Goal: Transaction & Acquisition: Purchase product/service

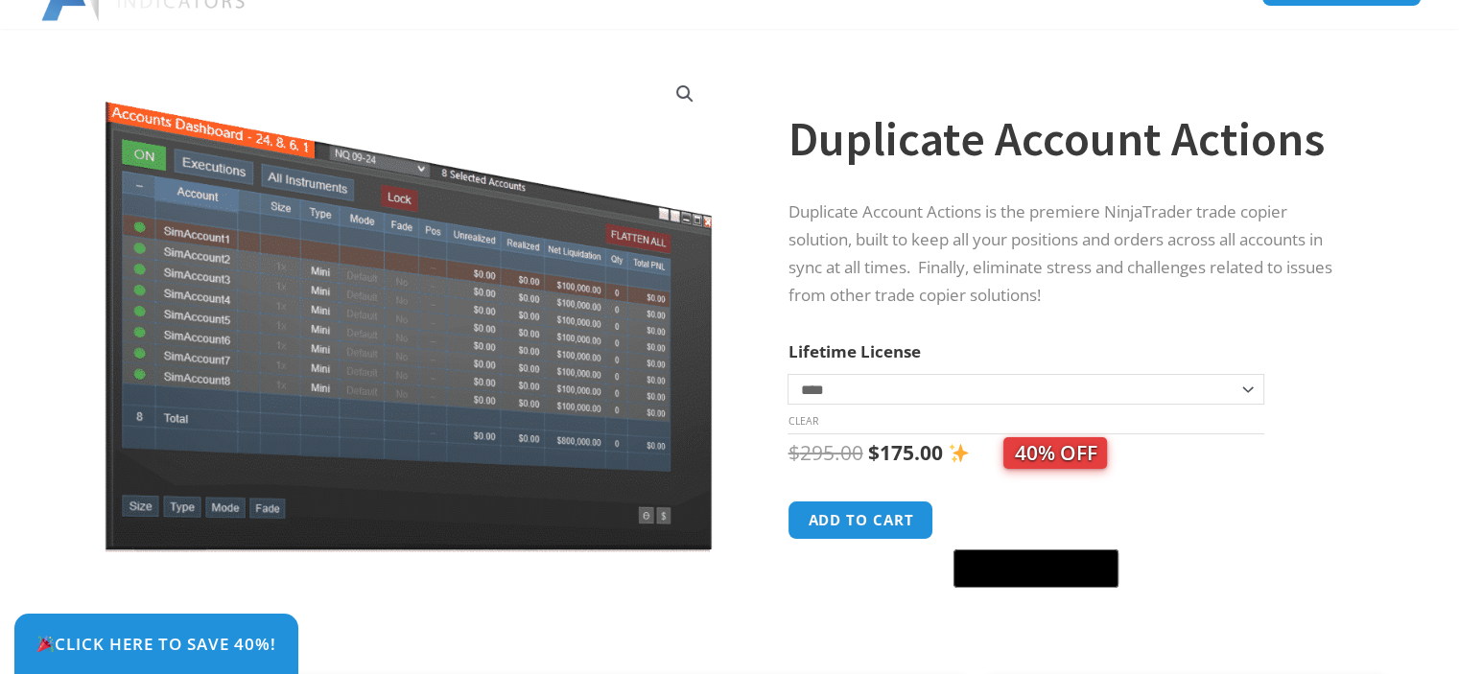
scroll to position [192, 0]
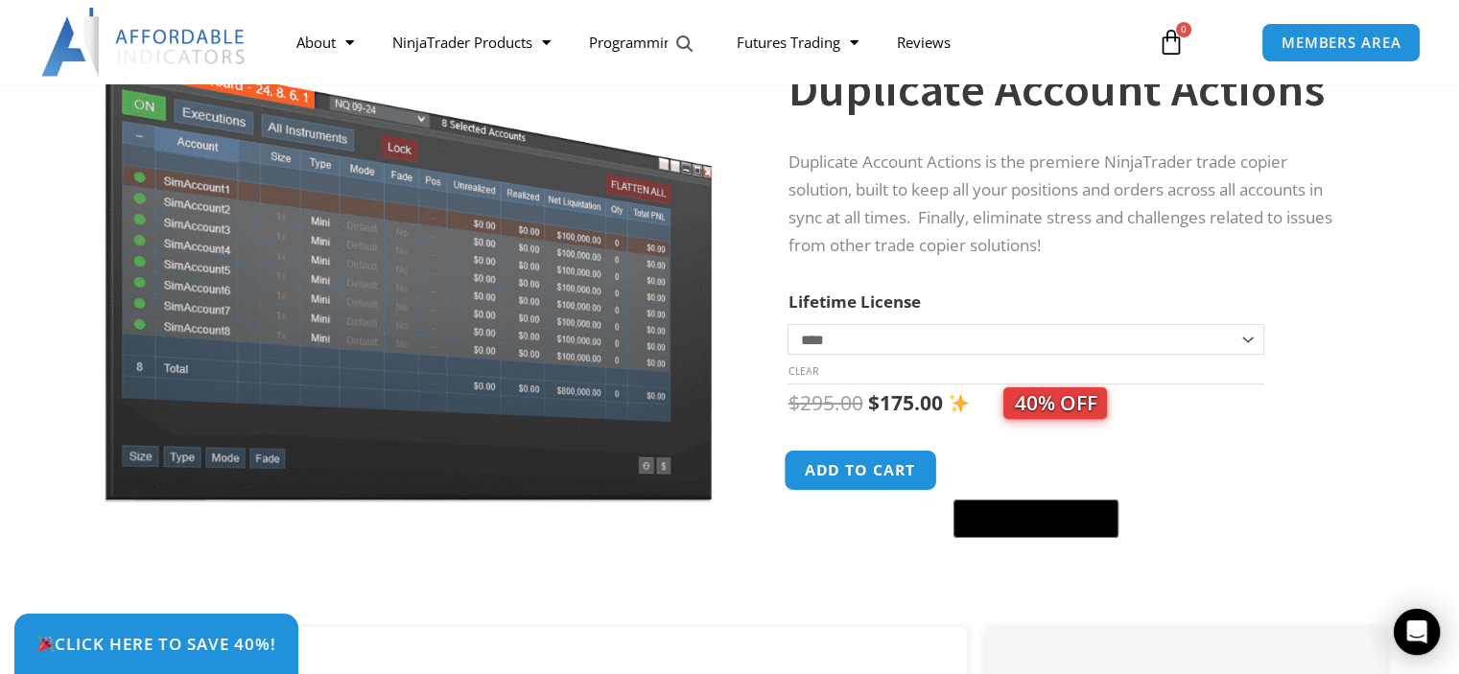
click at [883, 473] on button "Add to cart" at bounding box center [861, 470] width 153 height 41
click at [1308, 56] on link "MEMBERS AREA" at bounding box center [1341, 41] width 176 height 43
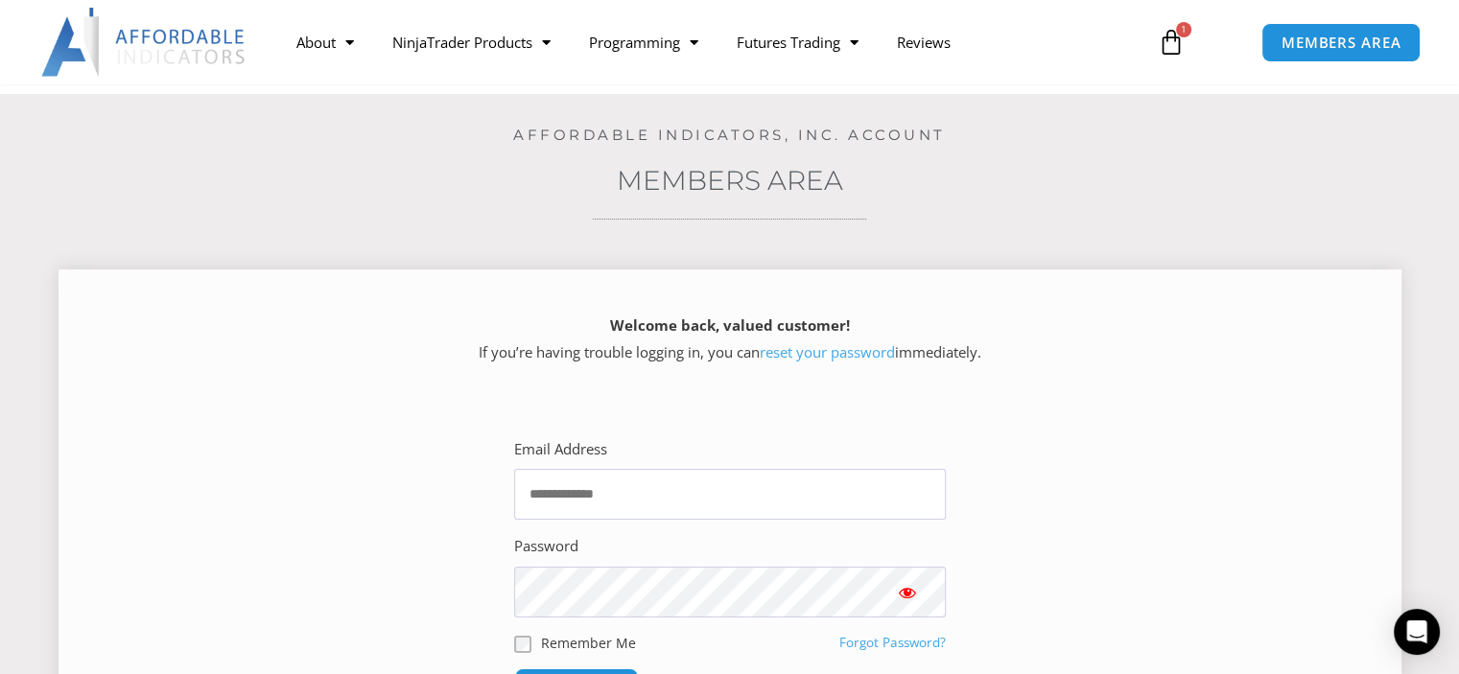
scroll to position [288, 0]
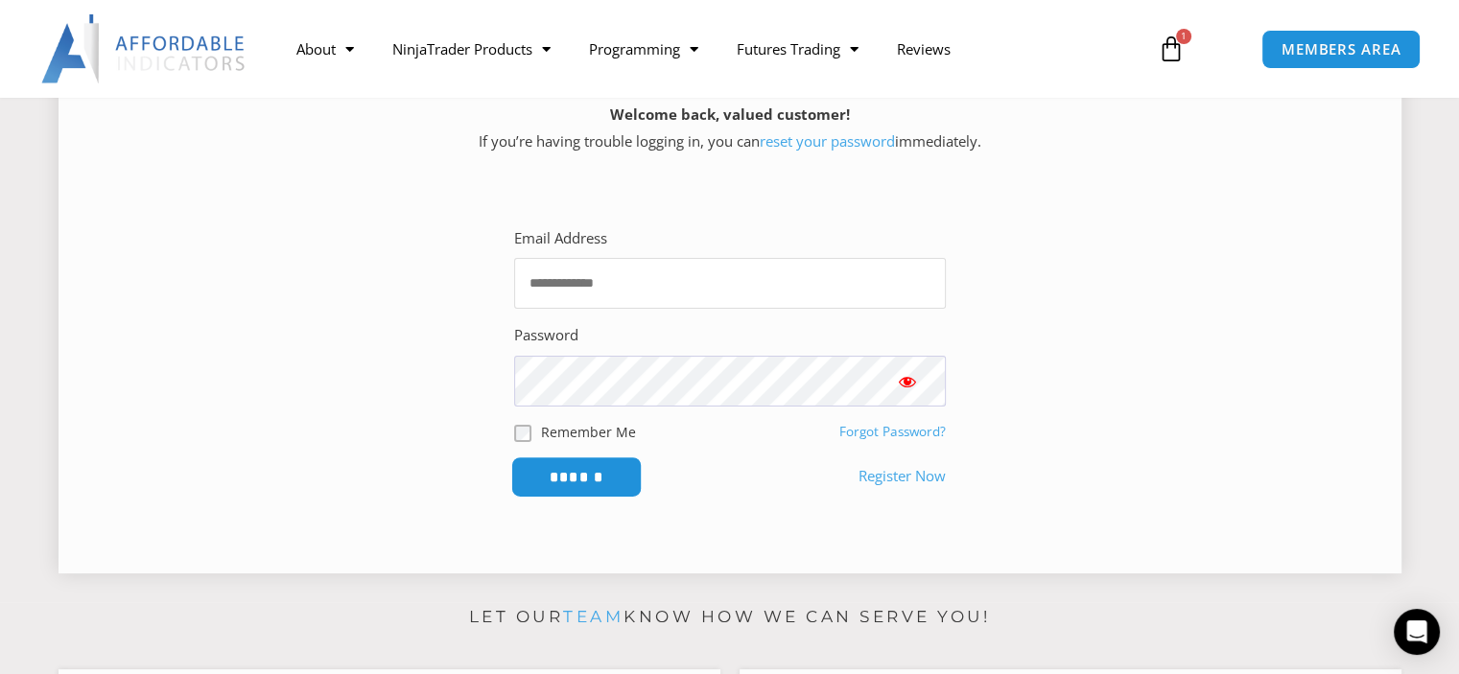
type input "**********"
click at [591, 474] on input "******" at bounding box center [575, 477] width 131 height 41
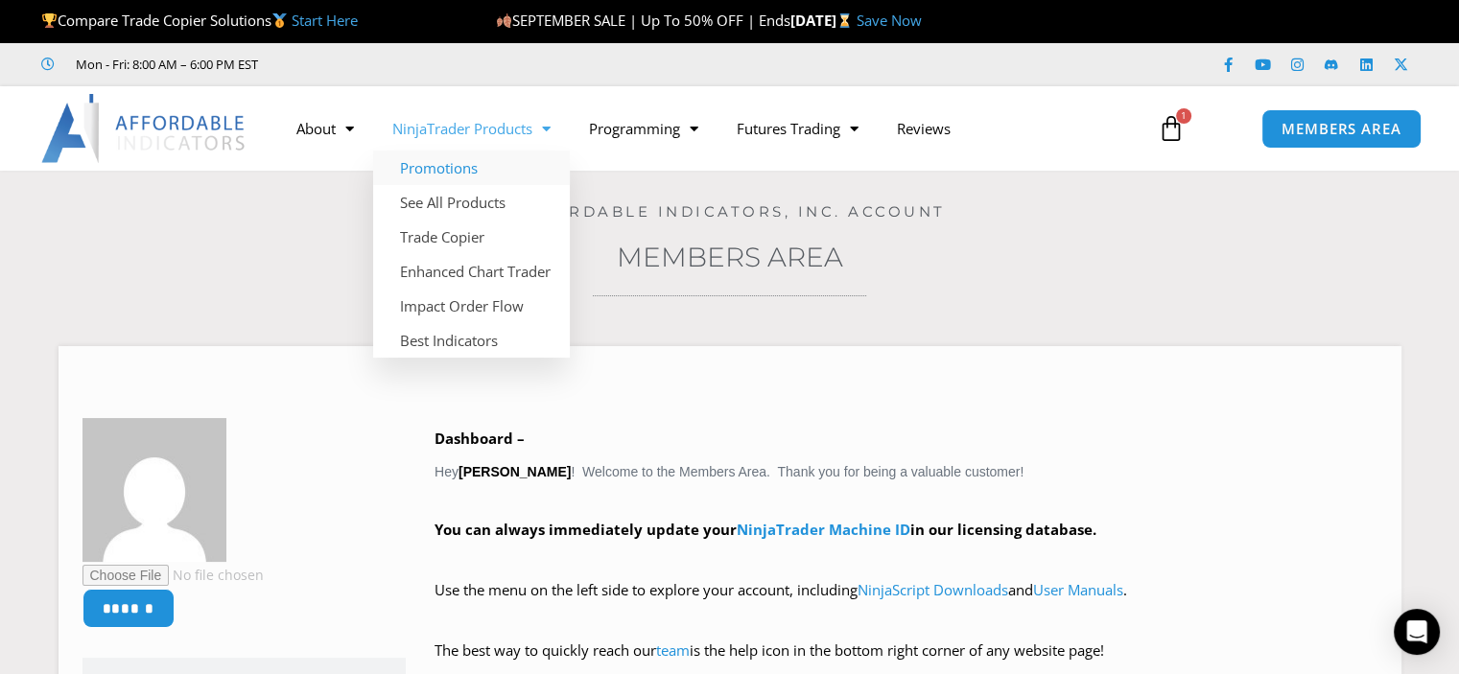
click at [449, 168] on link "Promotions" at bounding box center [471, 168] width 197 height 35
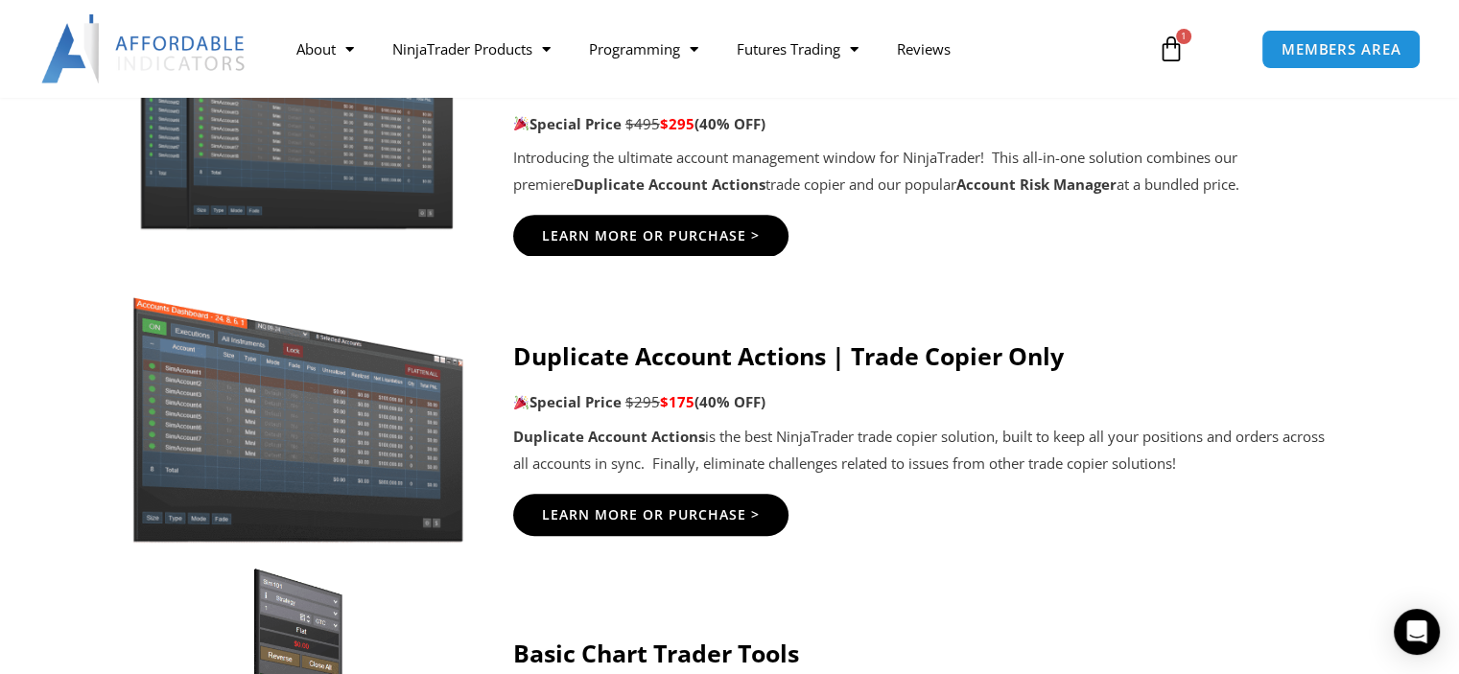
scroll to position [1151, 0]
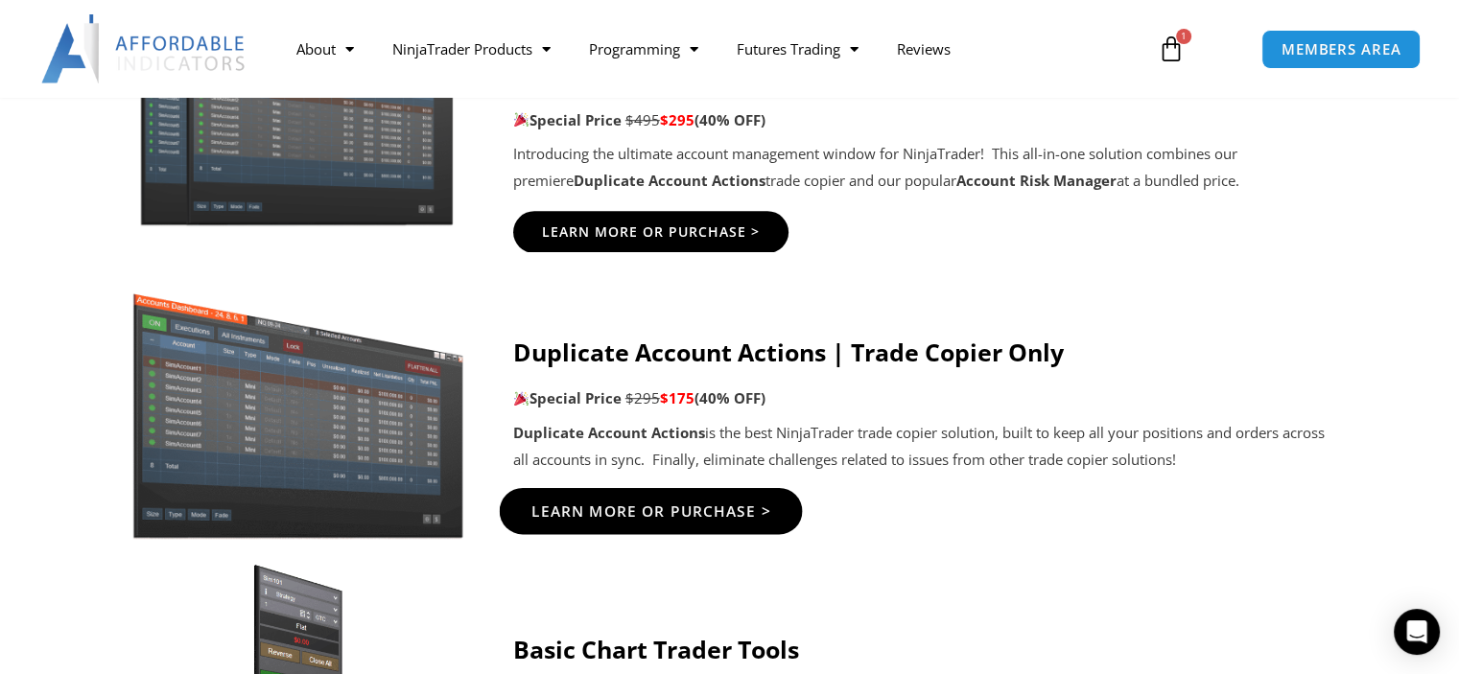
click at [629, 505] on span "Learn More Or Purchase >" at bounding box center [650, 511] width 240 height 14
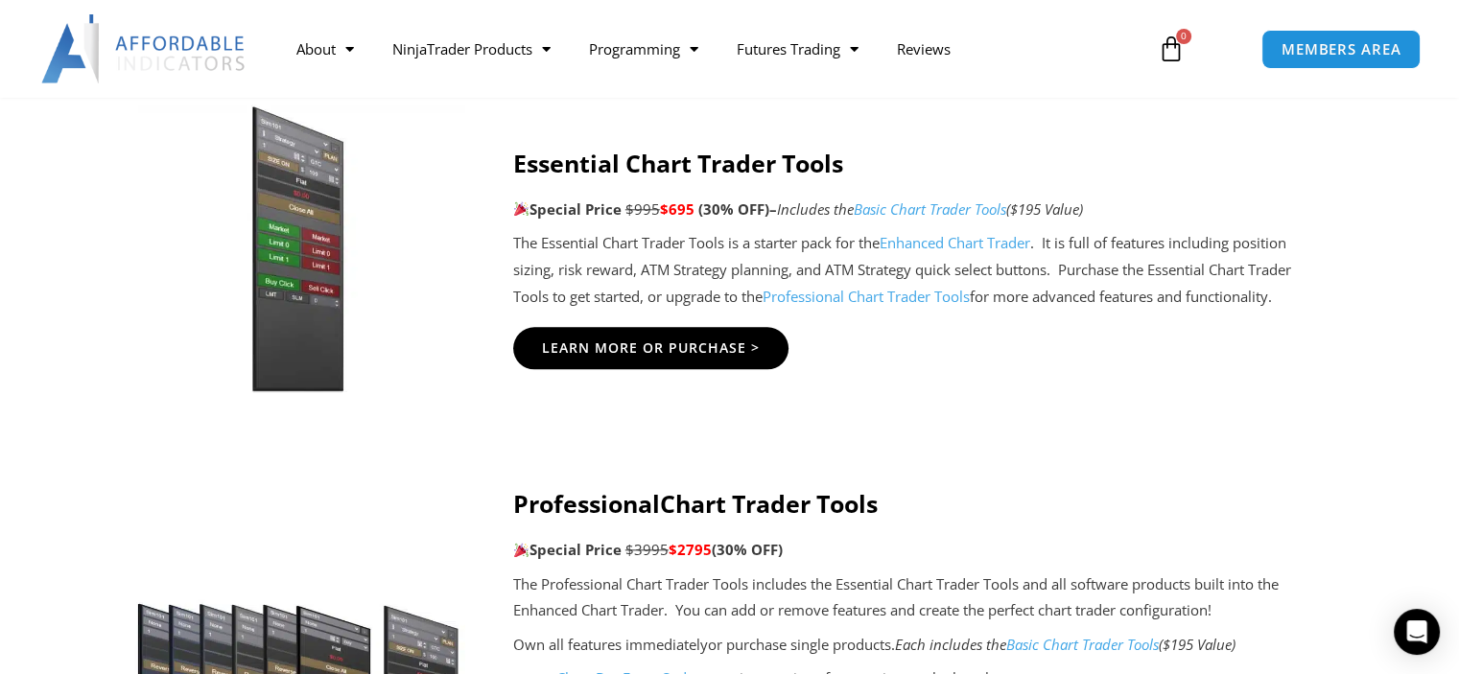
scroll to position [2206, 0]
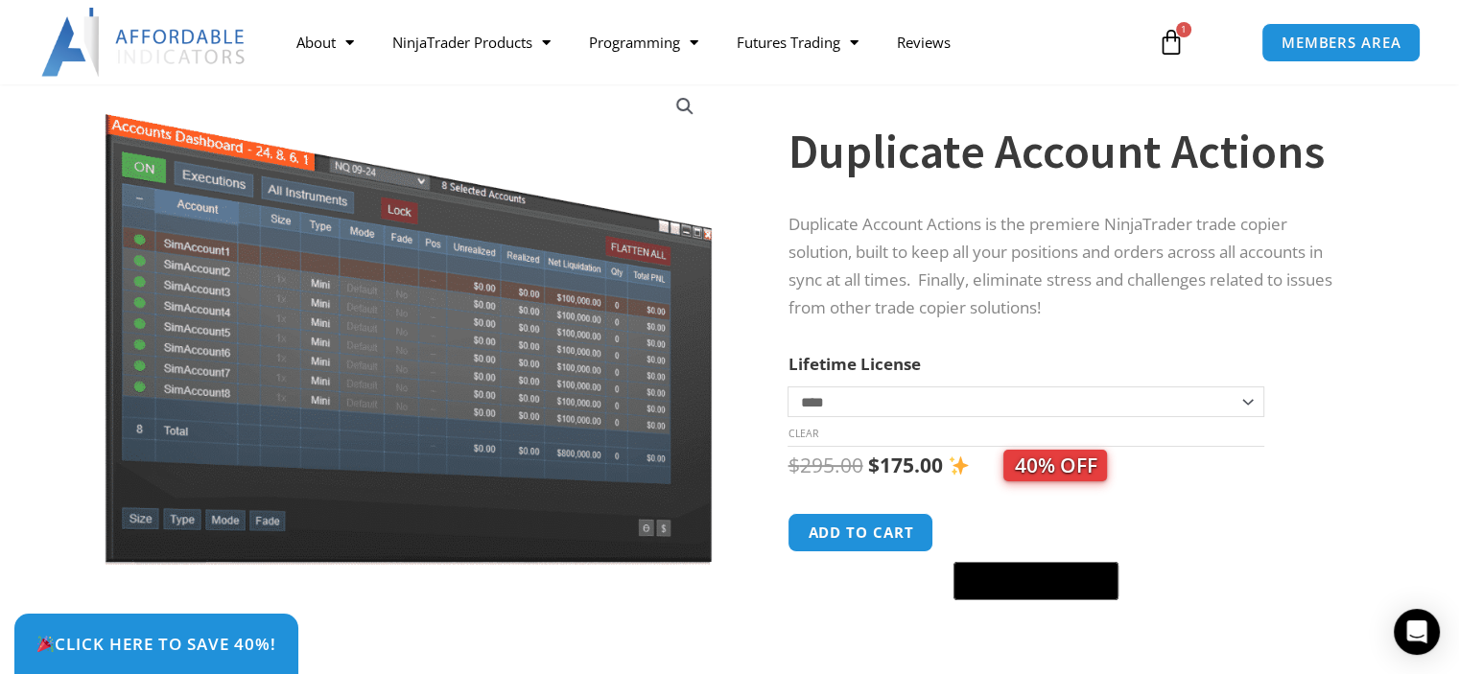
scroll to position [96, 0]
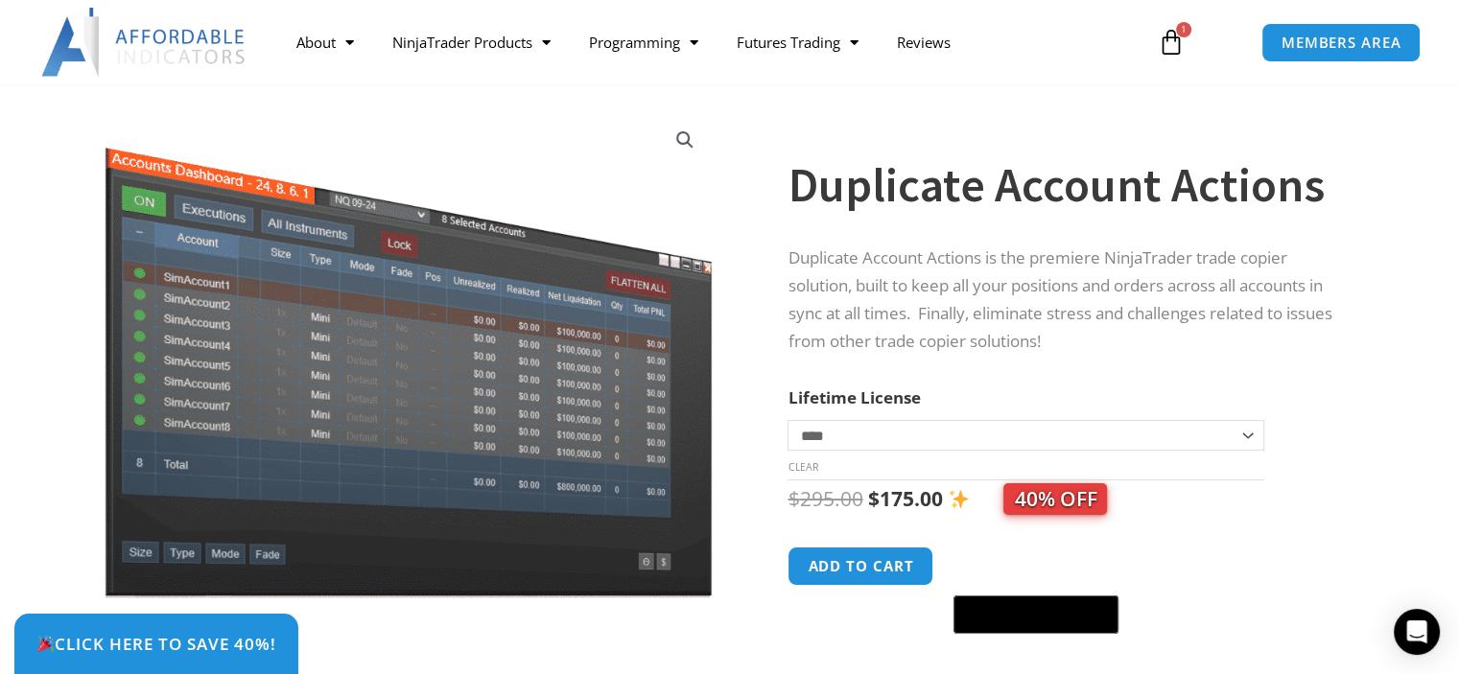
click at [1173, 40] on icon at bounding box center [1171, 42] width 27 height 27
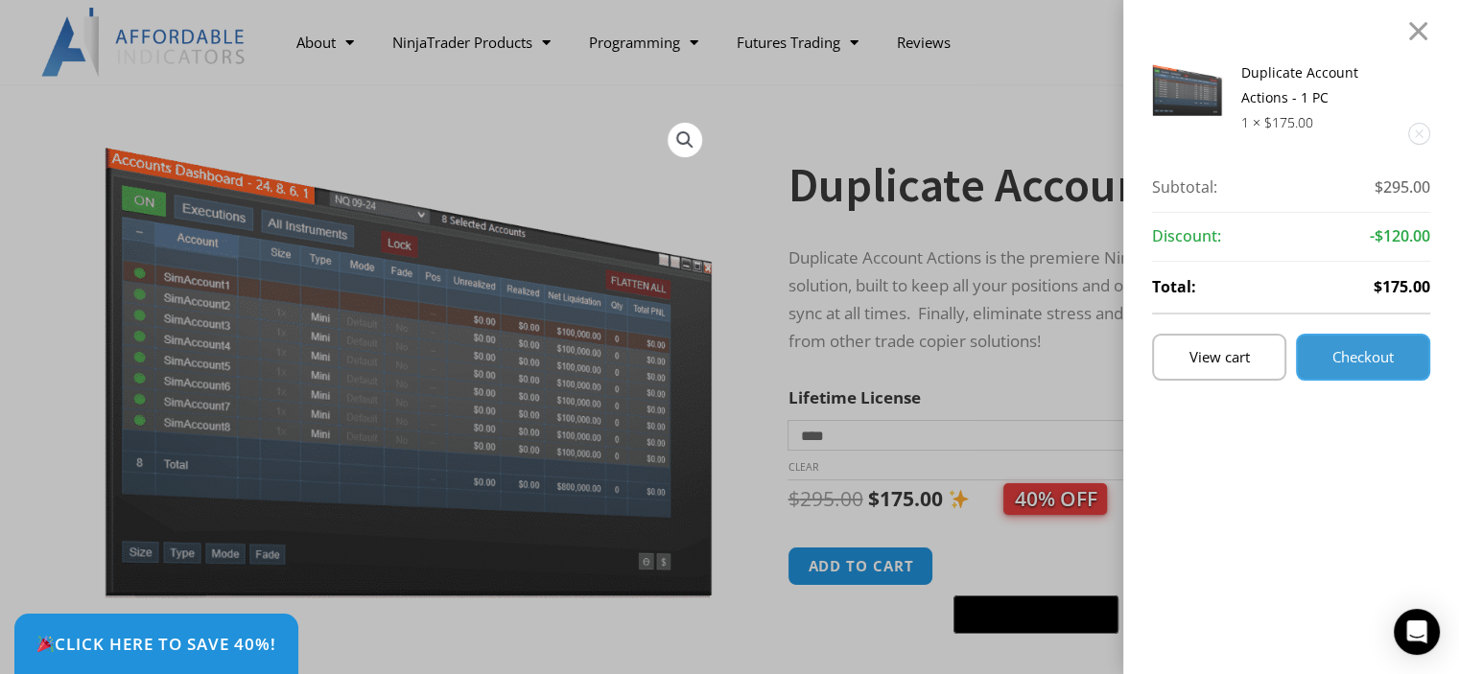
click at [1353, 356] on span "Checkout" at bounding box center [1362, 357] width 61 height 14
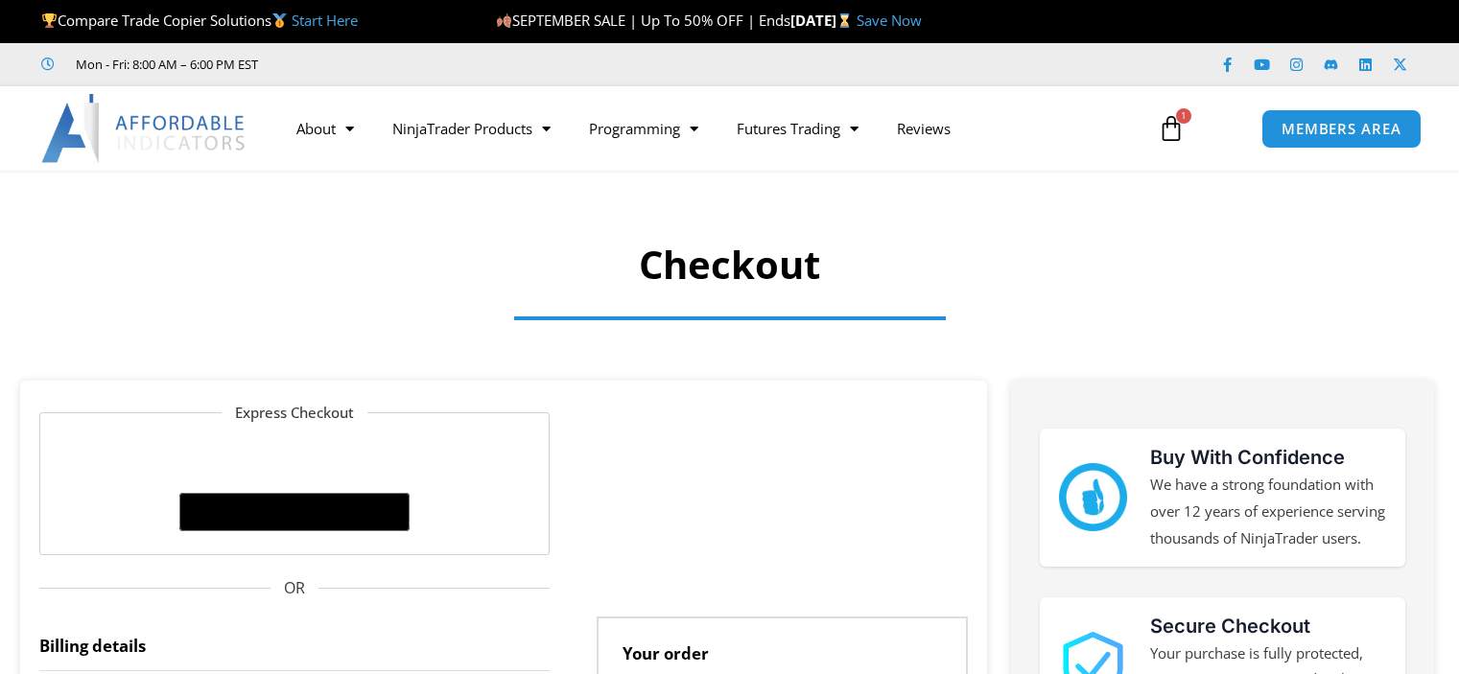
select select "**"
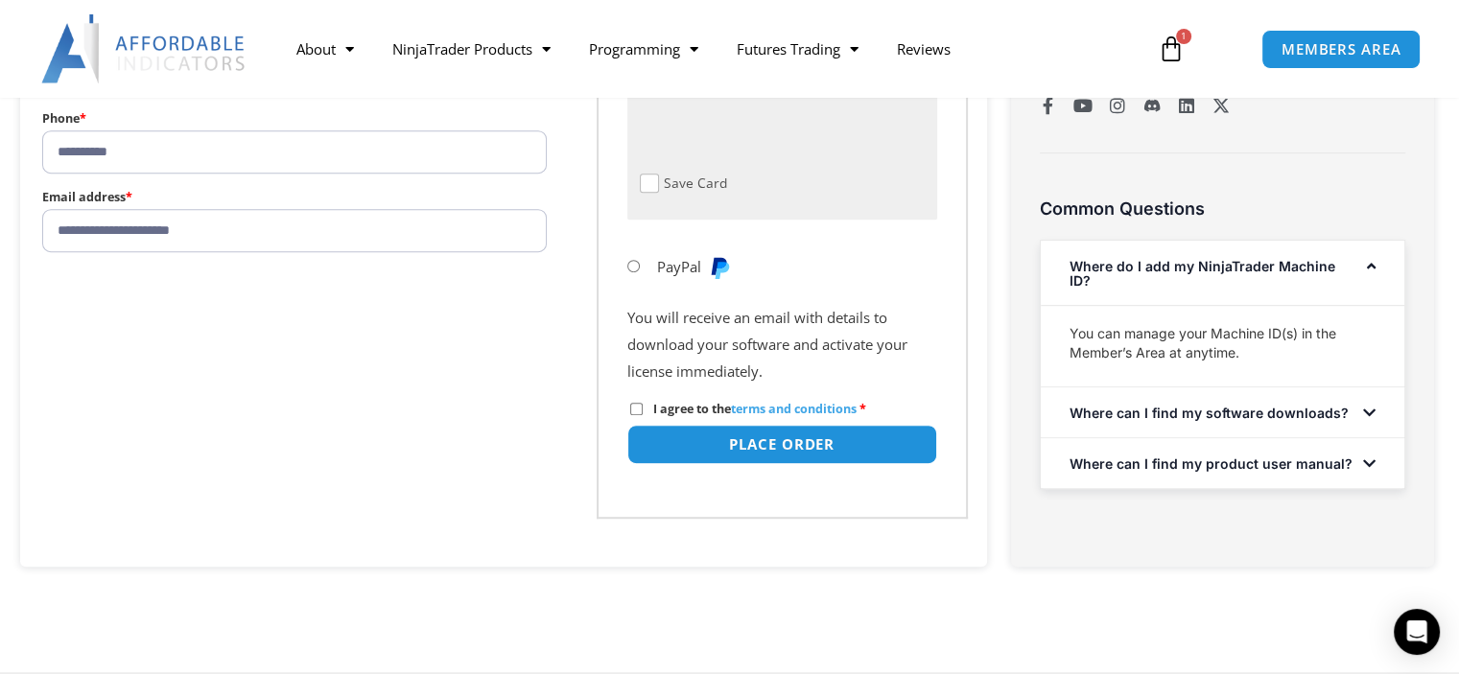
scroll to position [1055, 0]
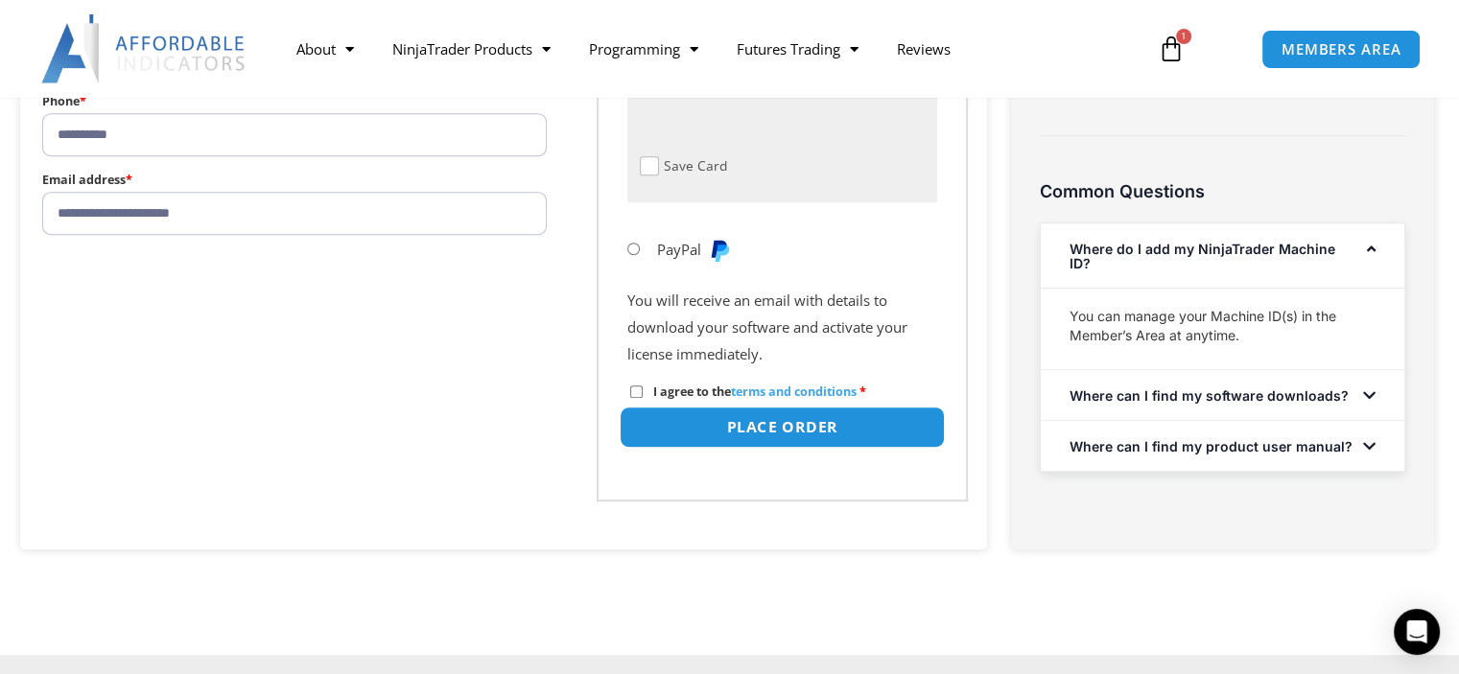
click at [744, 428] on button "Place order" at bounding box center [781, 427] width 325 height 41
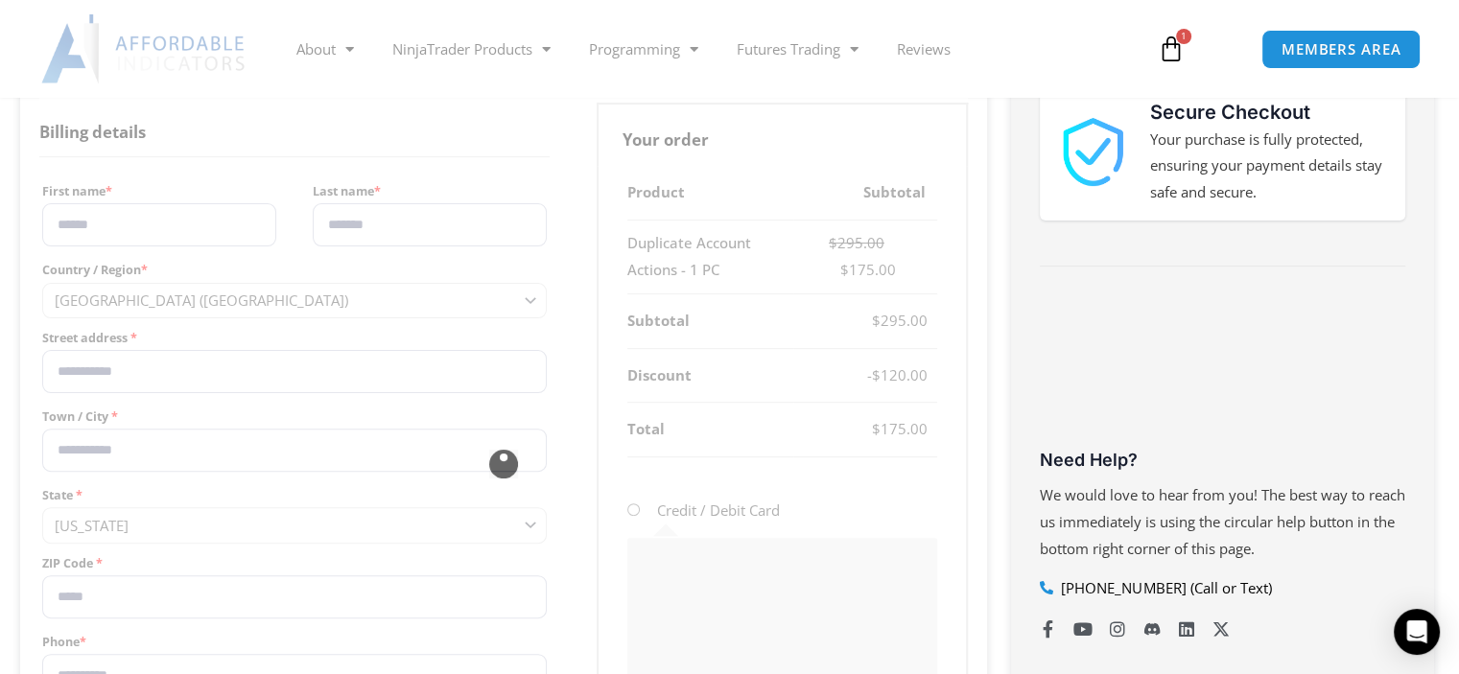
scroll to position [575, 0]
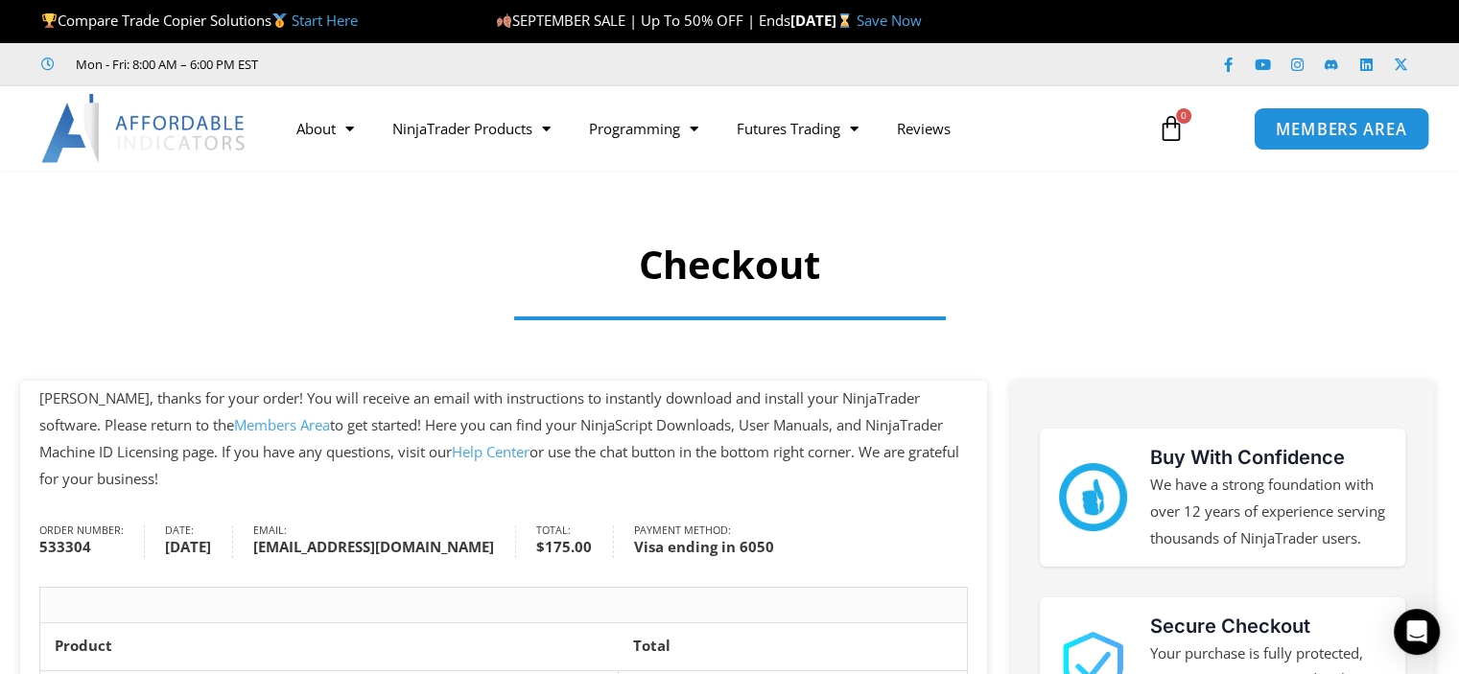
click at [1350, 134] on span "MEMBERS AREA" at bounding box center [1341, 129] width 131 height 16
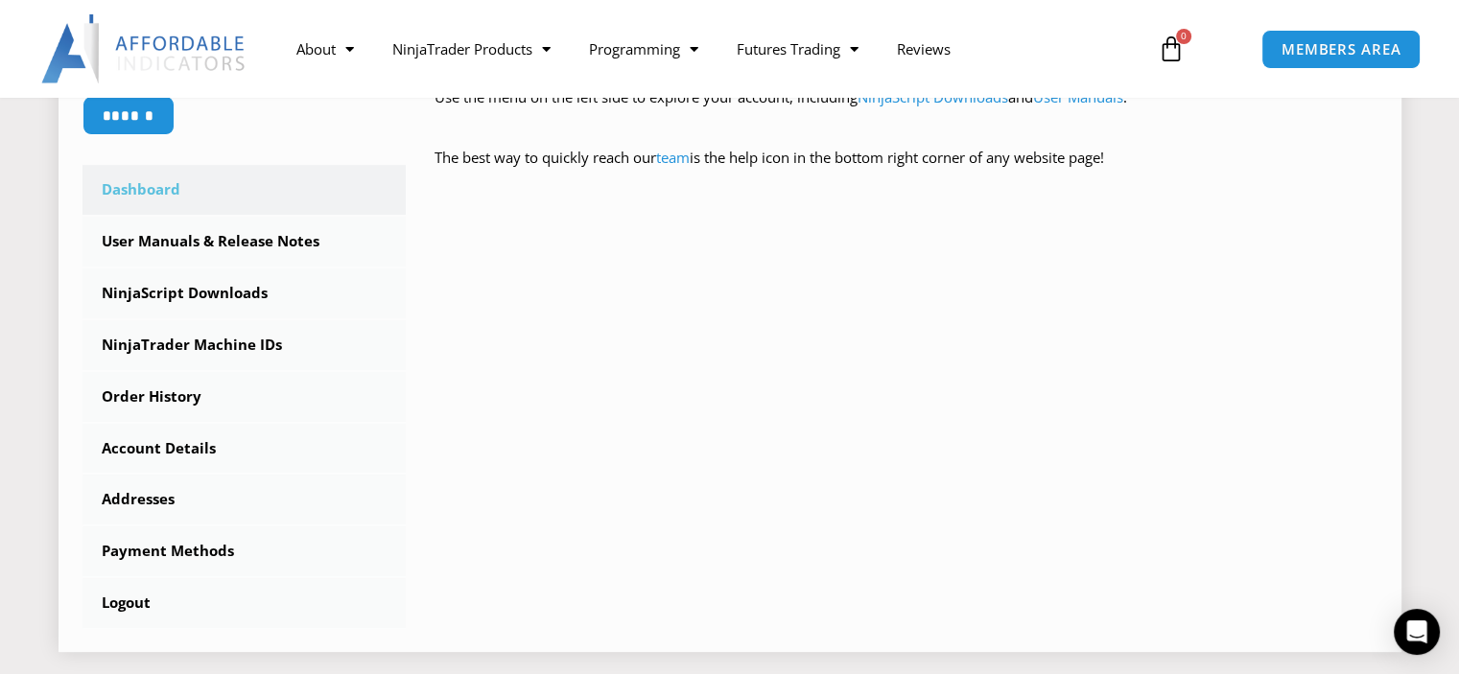
scroll to position [575, 0]
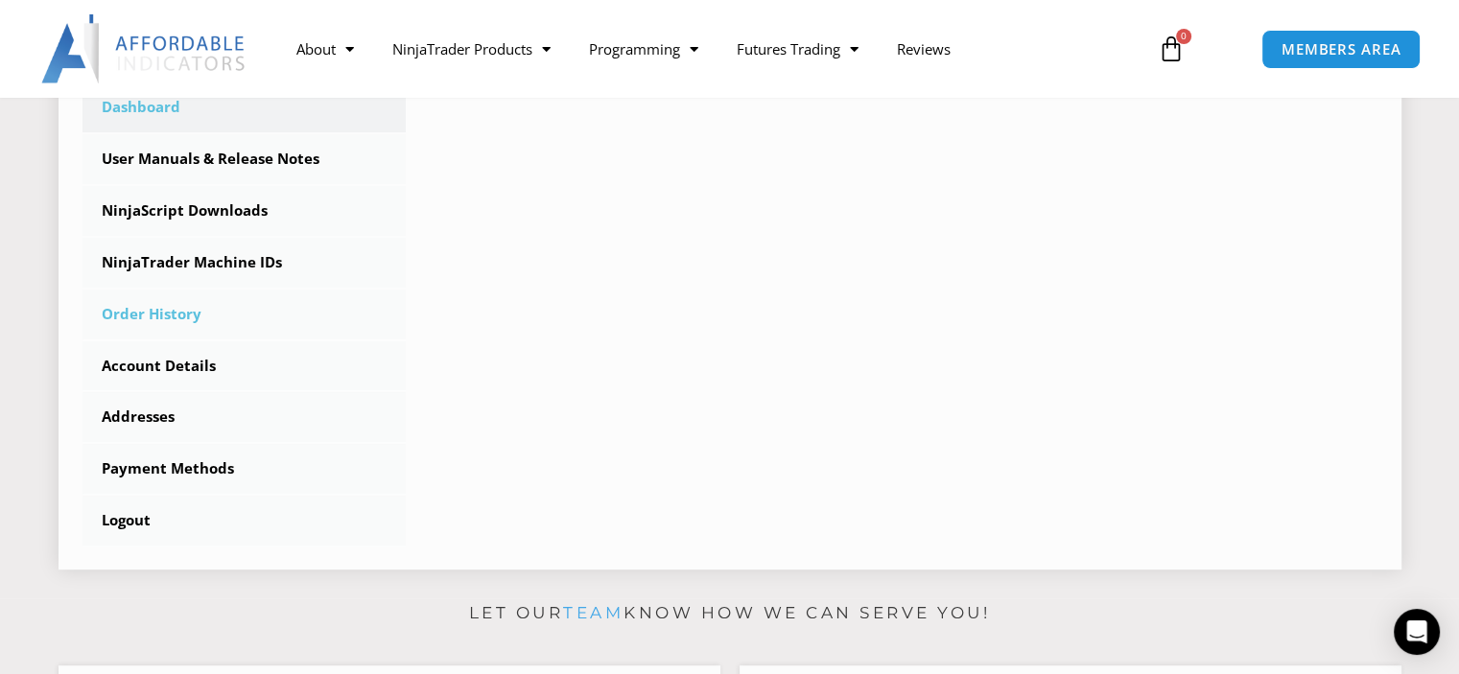
click at [150, 314] on link "Order History" at bounding box center [244, 315] width 324 height 50
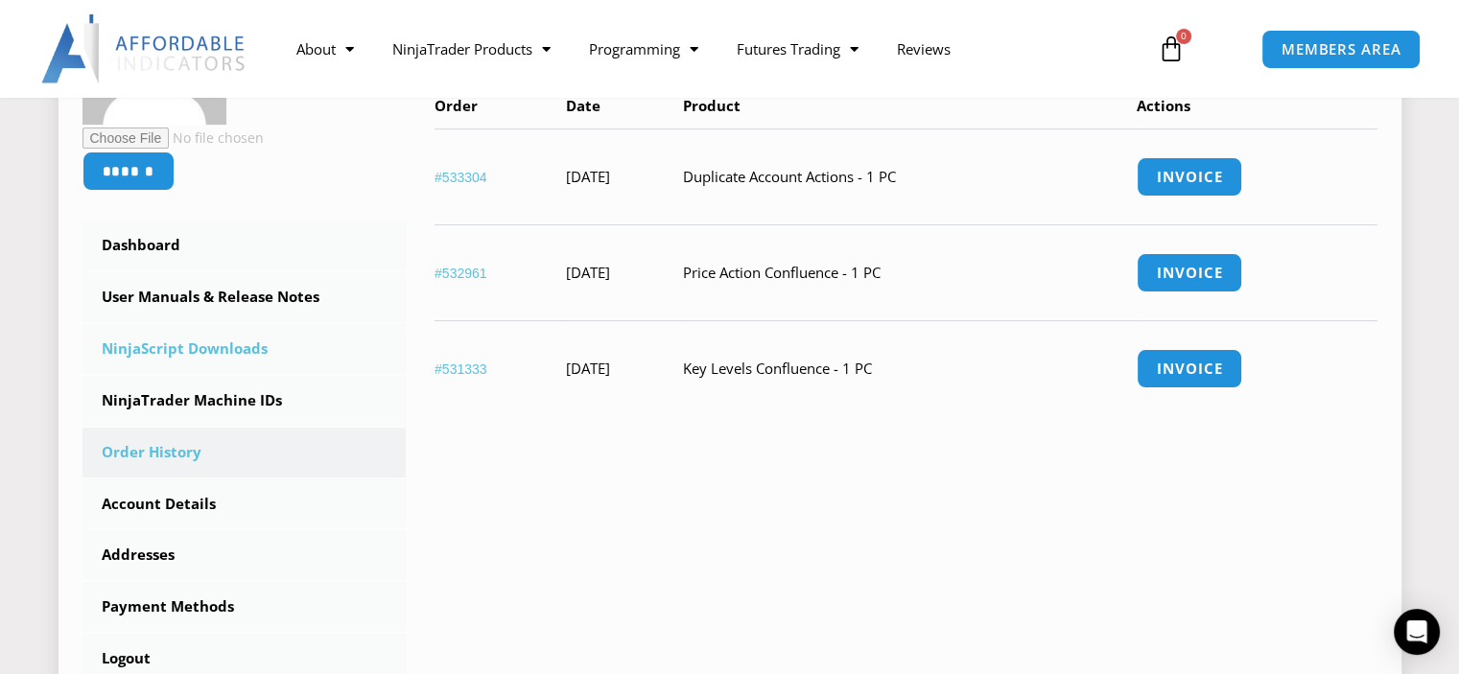
scroll to position [480, 0]
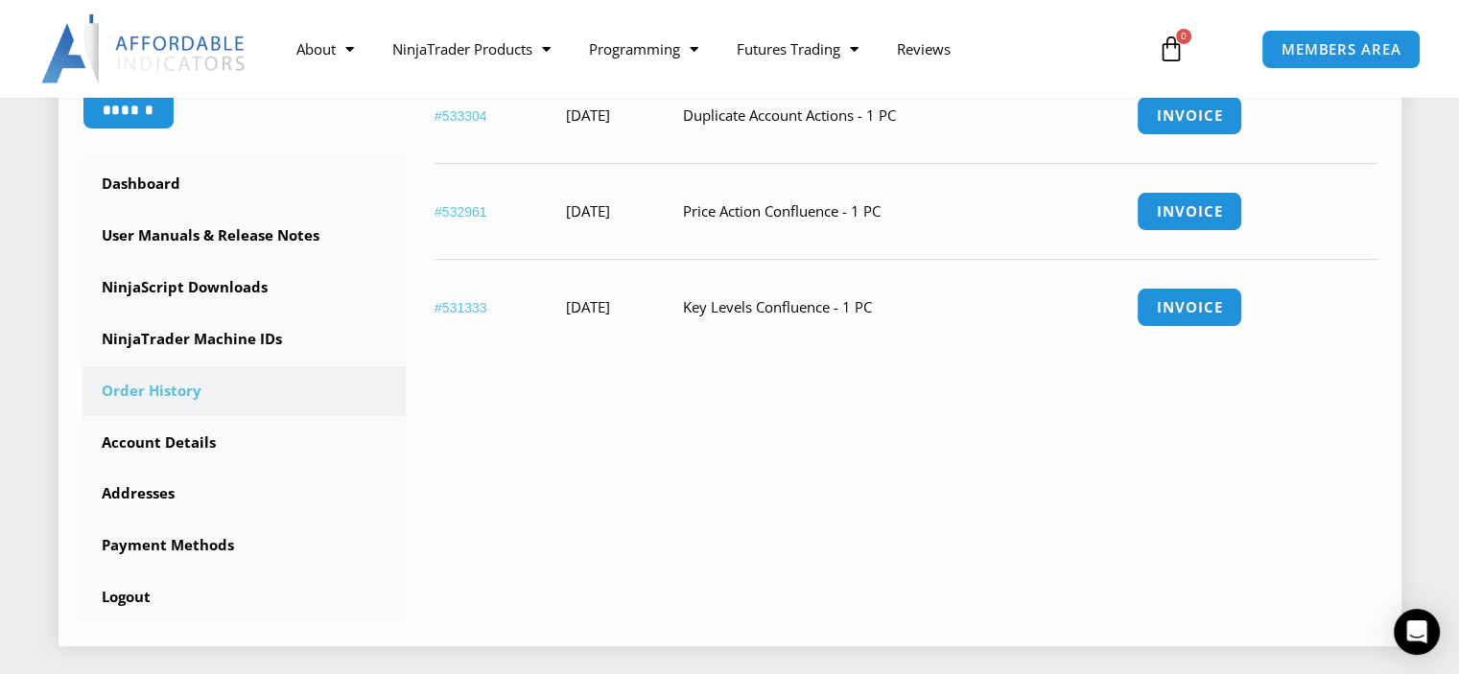
click at [563, 421] on div "****** Dashboard Subscriptions User Manuals & Release Notes NinjaScript Downloa…" at bounding box center [729, 270] width 1295 height 703
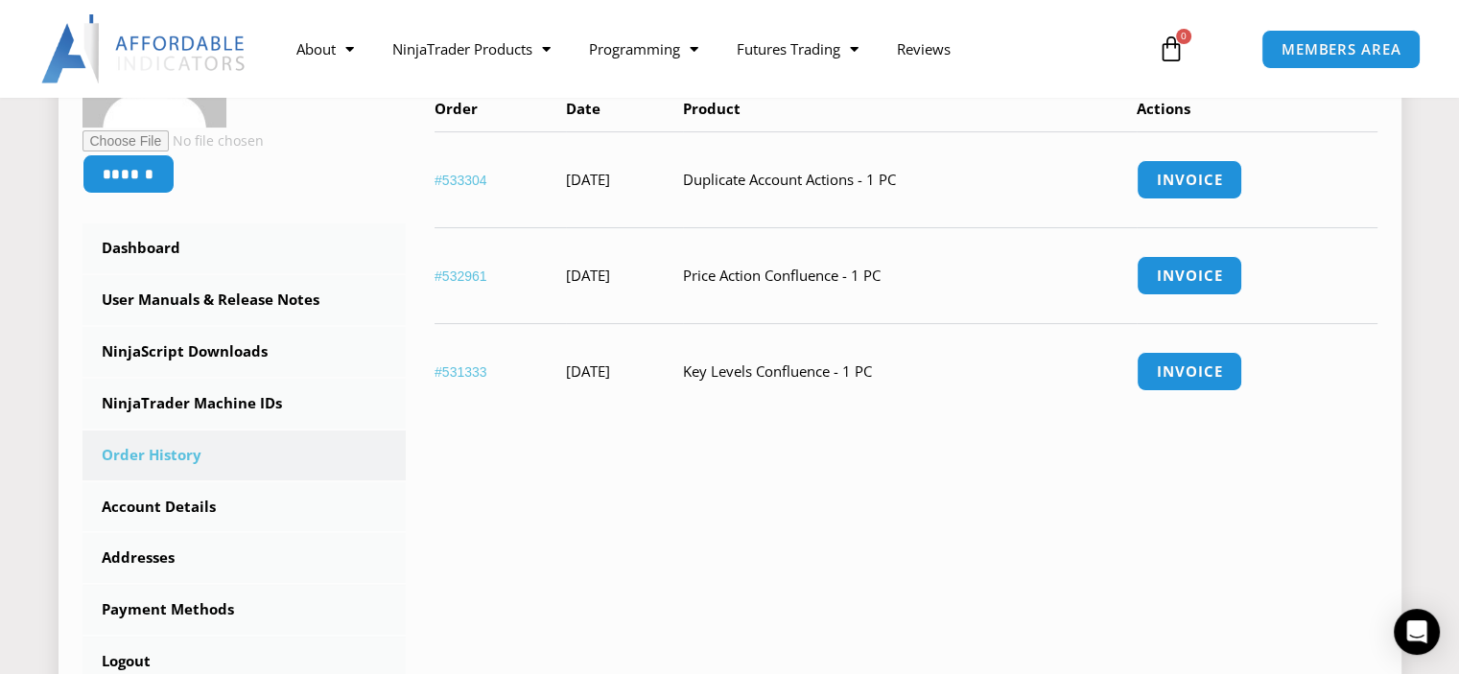
scroll to position [288, 0]
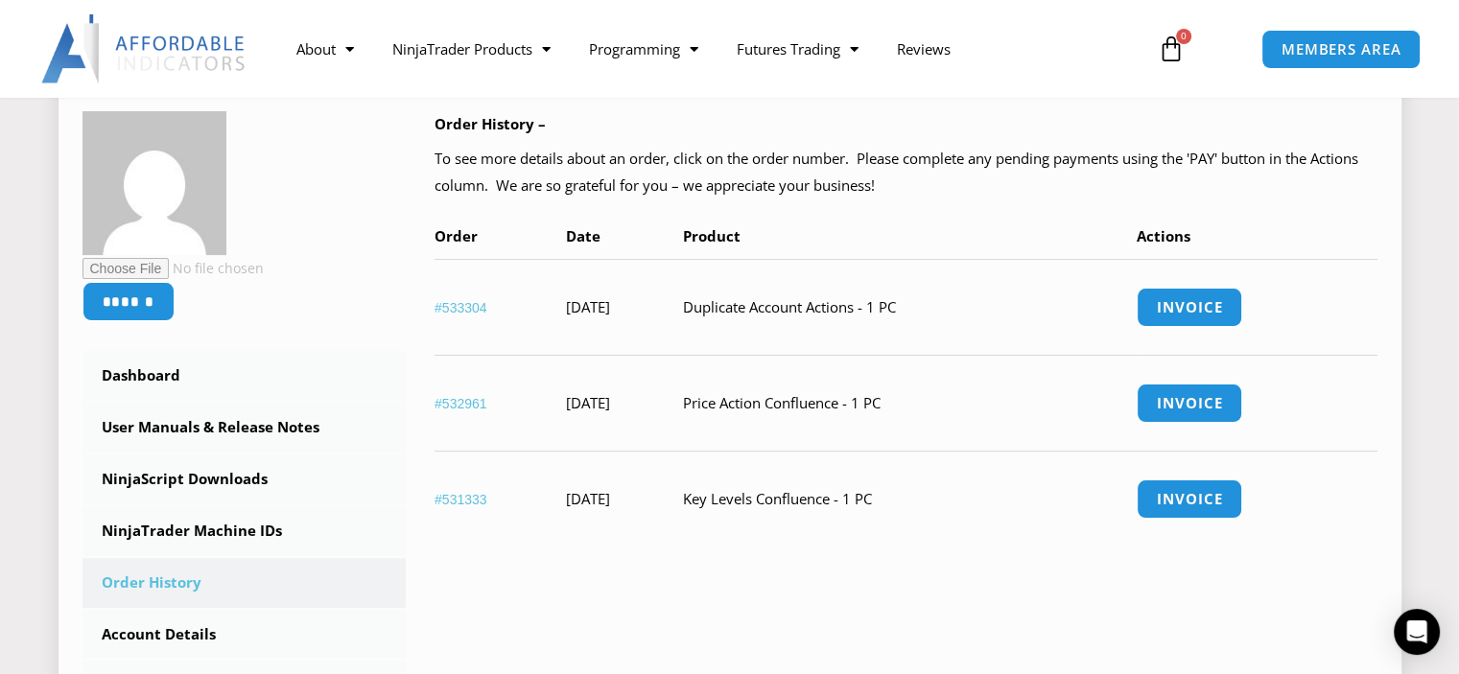
click at [460, 302] on link "#533304" at bounding box center [460, 307] width 53 height 15
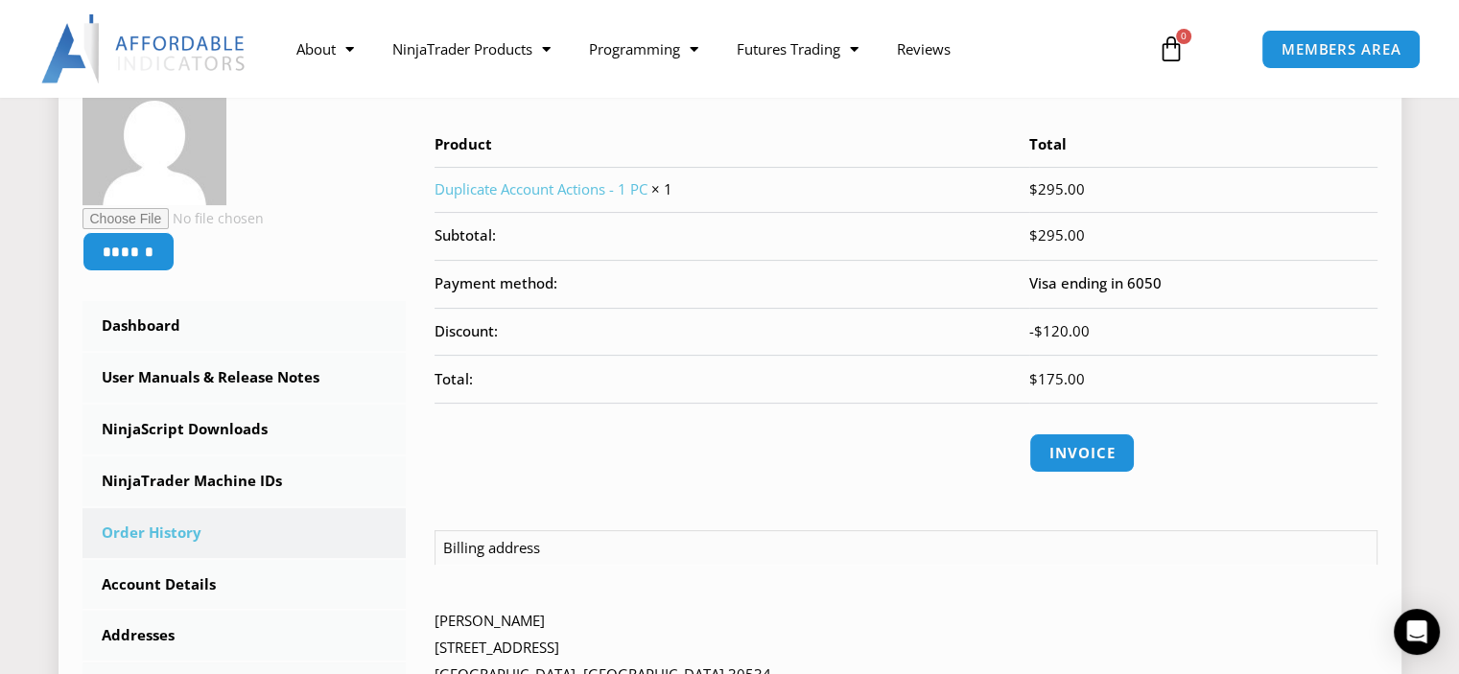
scroll to position [384, 0]
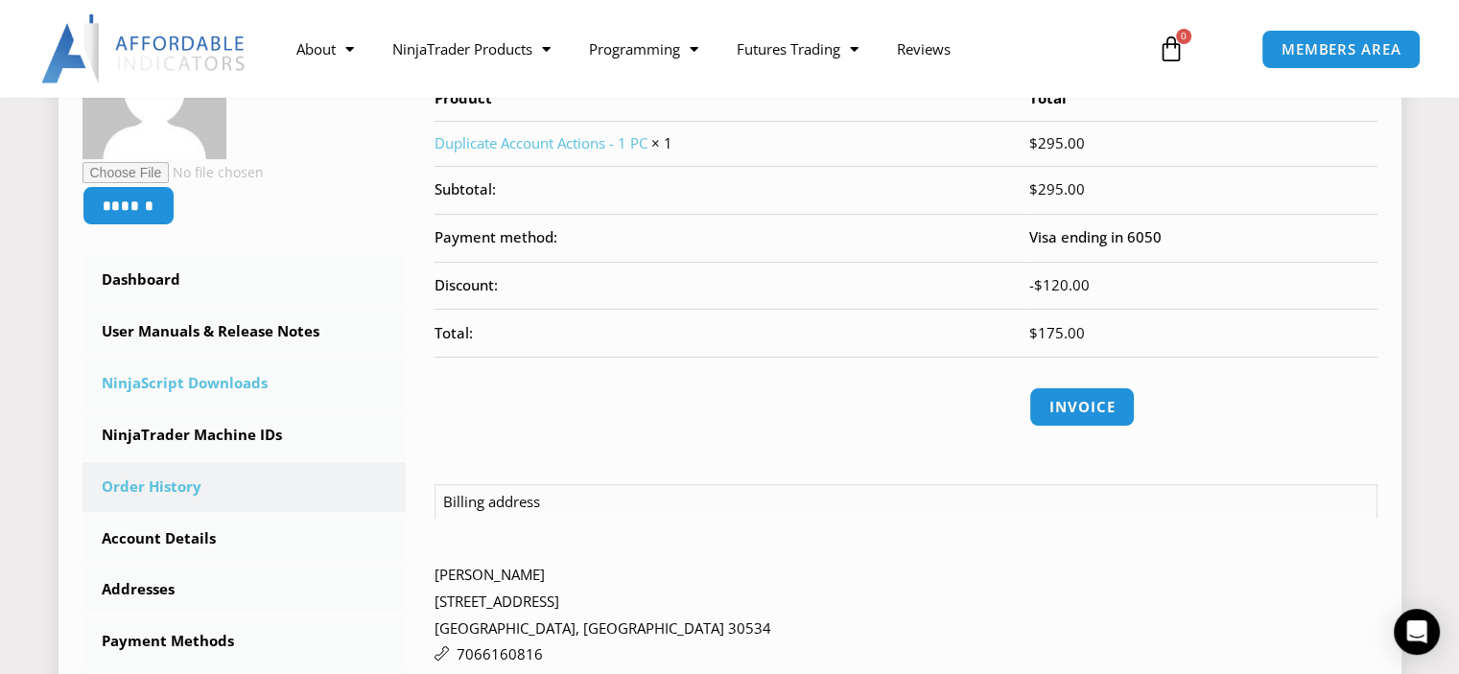
click at [241, 384] on link "NinjaScript Downloads" at bounding box center [244, 384] width 324 height 50
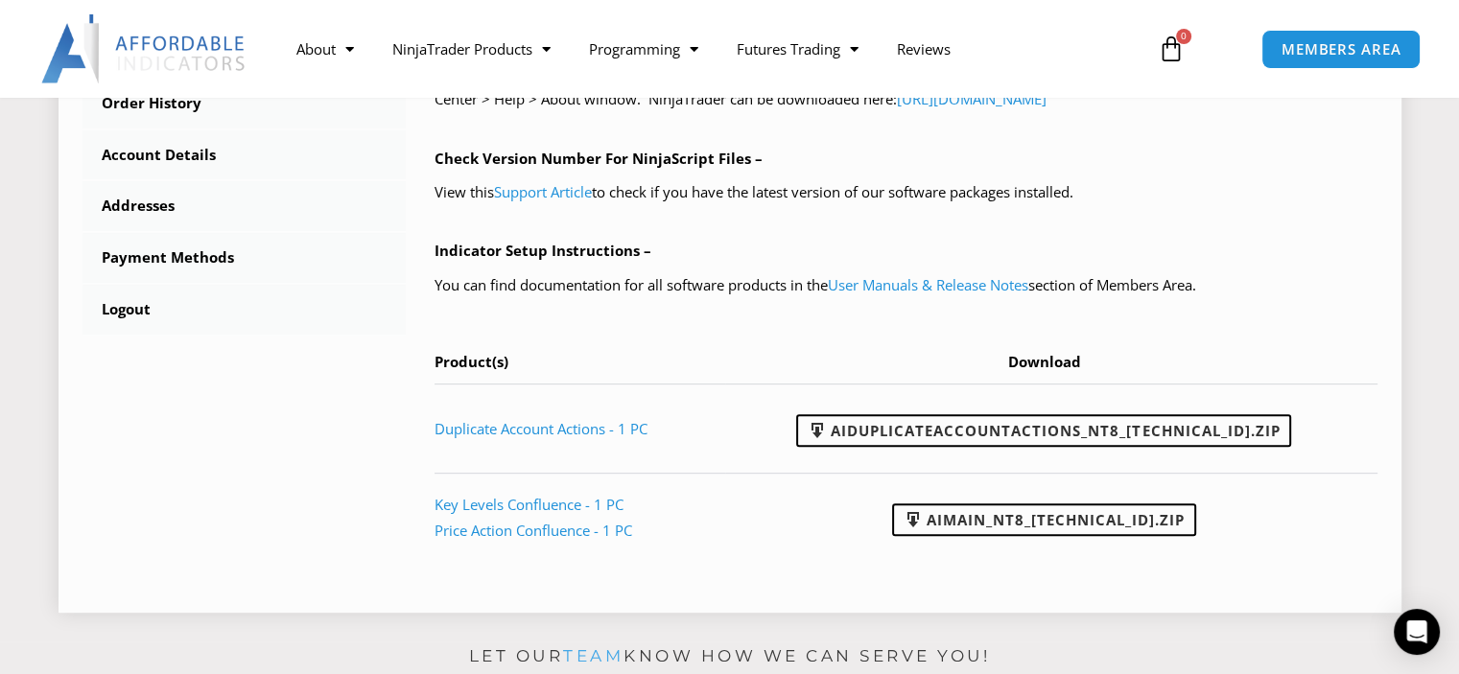
scroll to position [863, 0]
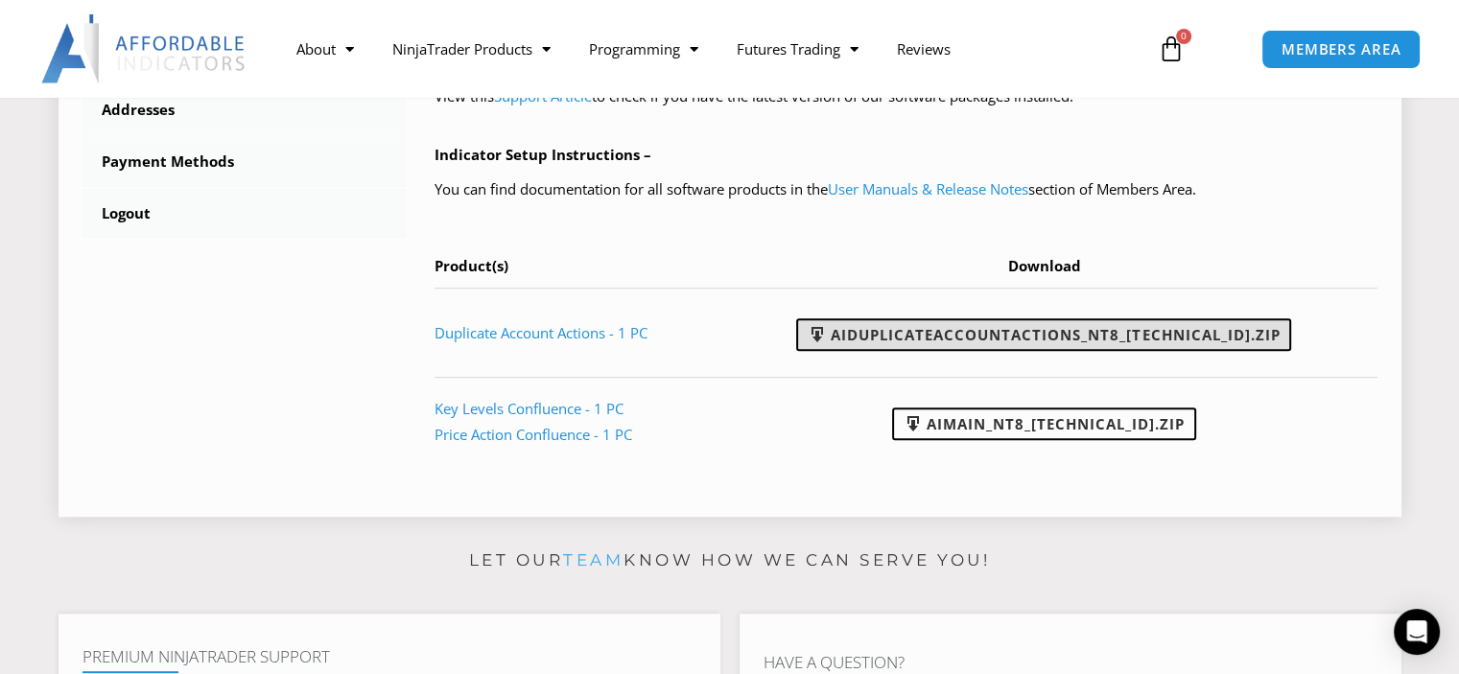
click at [1003, 336] on link "AIDuplicateAccountActions_NT8_25.9.24.1.zip" at bounding box center [1043, 334] width 495 height 33
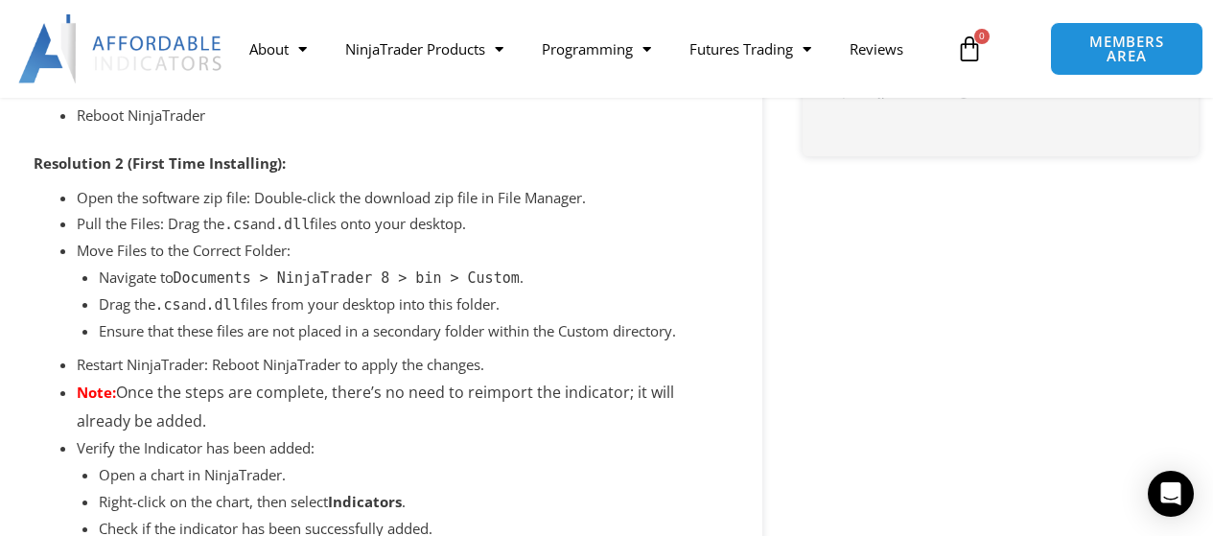
scroll to position [1297, 0]
